Goal: Information Seeking & Learning: Learn about a topic

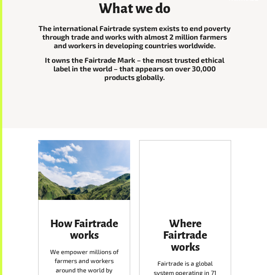
scroll to position [174, 0]
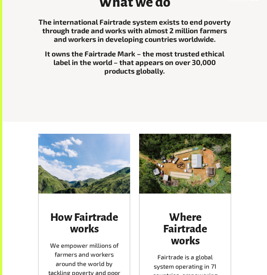
click at [87, 115] on div "What we do The international Fairtrade system exists to end poverty through tra…" at bounding box center [134, 49] width 265 height 146
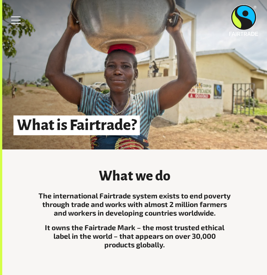
click at [71, 128] on h1 "What is Fairtrade?" at bounding box center [76, 126] width 126 height 20
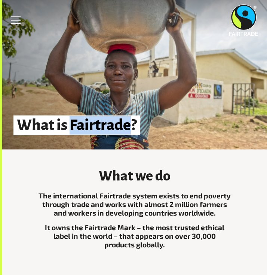
click at [71, 128] on h1 "What is Fairtrade?" at bounding box center [76, 126] width 126 height 20
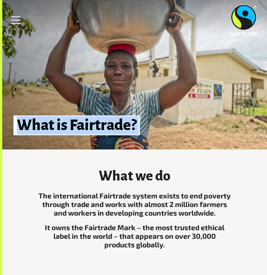
click at [71, 128] on h1 "What is Fairtrade?" at bounding box center [76, 126] width 126 height 20
copy div "What is Fairtrade?"
click at [242, 25] on img at bounding box center [243, 19] width 29 height 31
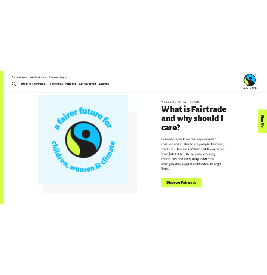
scroll to position [121, 0]
